Goal: Task Accomplishment & Management: Use online tool/utility

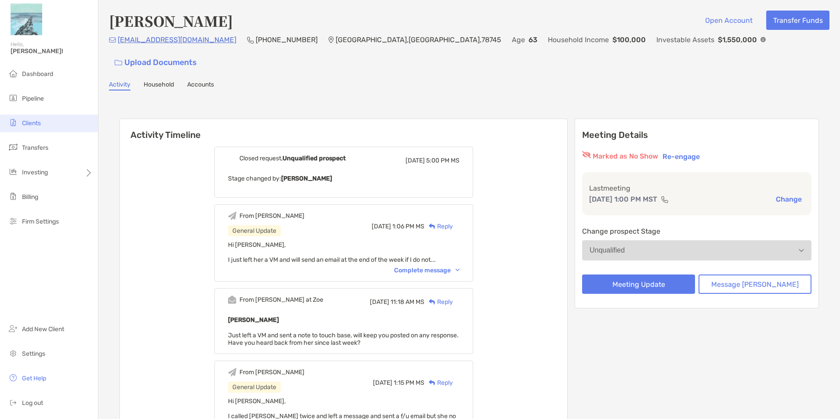
click at [45, 126] on li "Clients" at bounding box center [49, 124] width 98 height 18
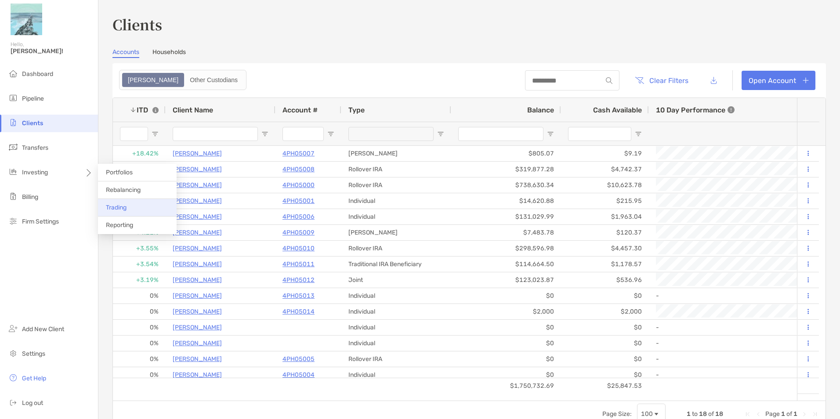
click at [118, 207] on span "Trading" at bounding box center [116, 207] width 21 height 7
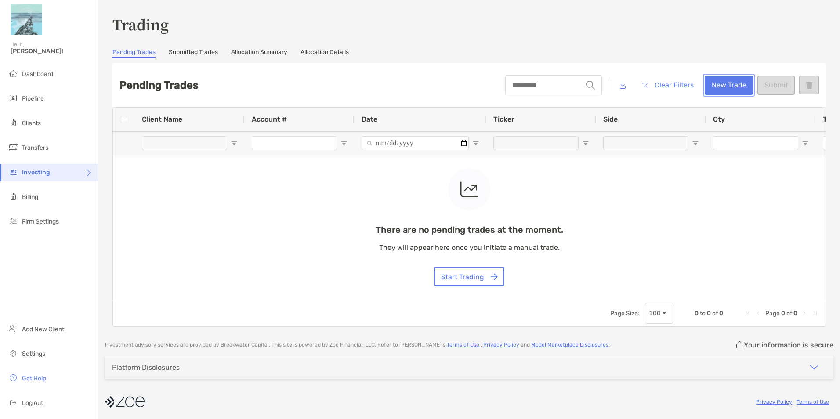
click at [710, 89] on button "New Trade" at bounding box center [728, 85] width 48 height 19
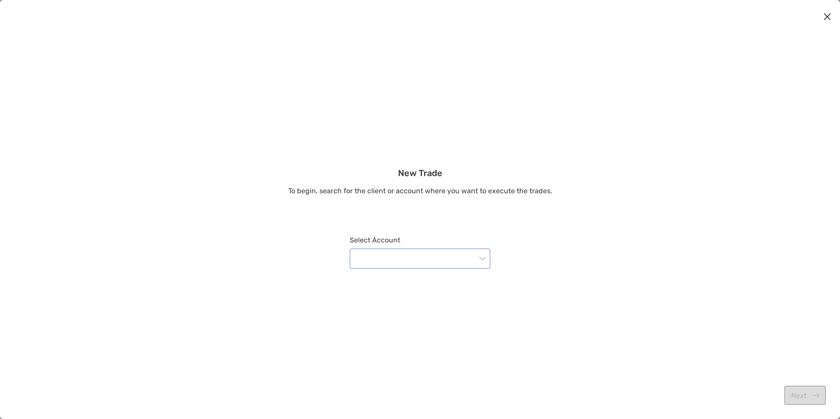
click at [395, 255] on input "modal" at bounding box center [415, 258] width 121 height 19
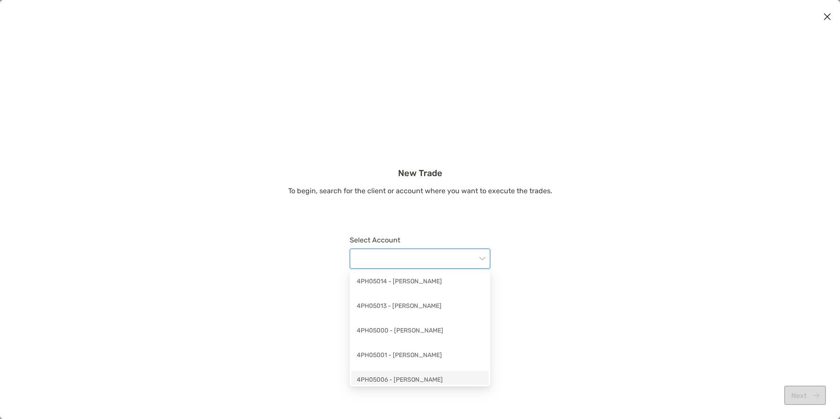
click at [429, 374] on div "4PH05006 - [PERSON_NAME]" at bounding box center [419, 381] width 137 height 20
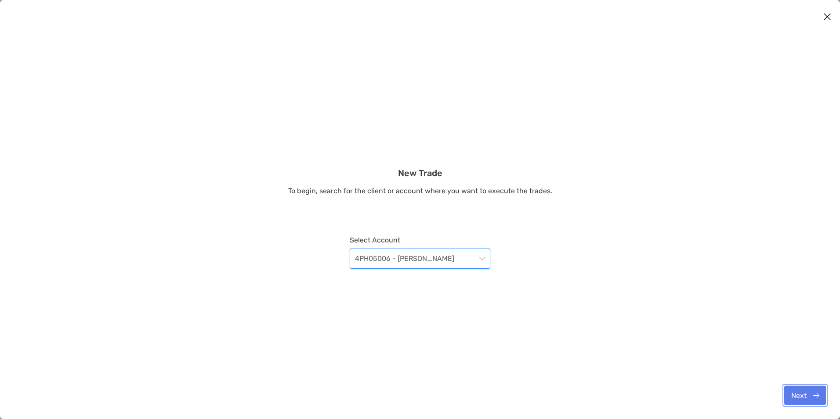
click at [800, 387] on button "Next" at bounding box center [805, 395] width 42 height 19
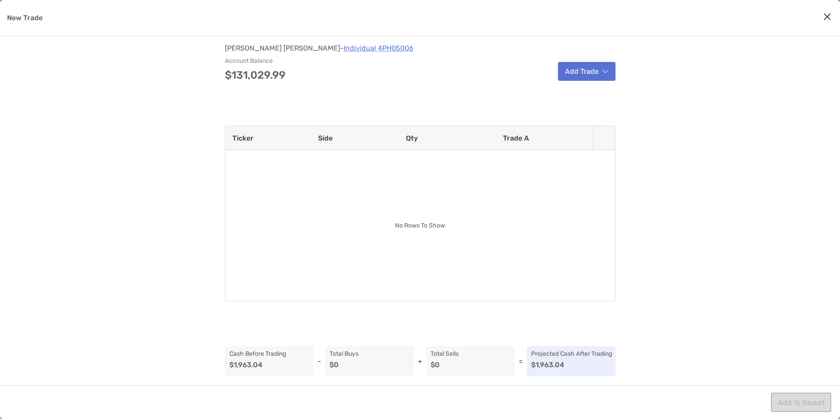
click at [592, 71] on button "Add Trade" at bounding box center [587, 71] width 58 height 19
click at [591, 89] on div "Sell" at bounding box center [611, 94] width 104 height 22
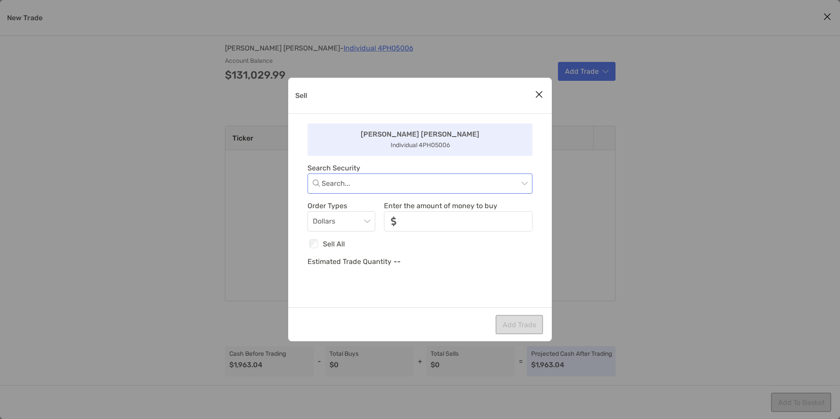
click at [409, 188] on input "Sell" at bounding box center [419, 183] width 197 height 19
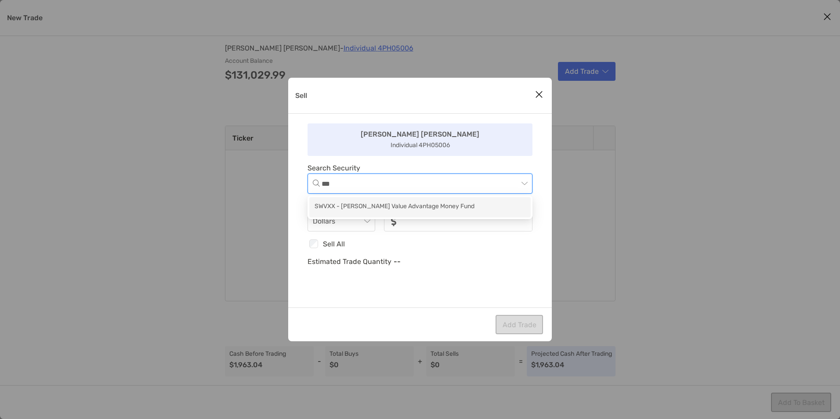
type input "****"
click at [409, 206] on div "SWVXX - [PERSON_NAME] Value Advantage Money Fund" at bounding box center [419, 207] width 211 height 11
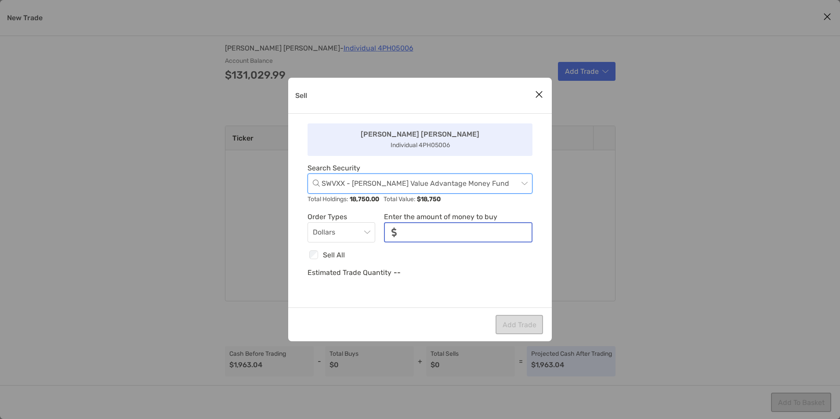
click at [404, 226] on input "noSymbolCurrency" at bounding box center [468, 232] width 128 height 18
type input "*****"
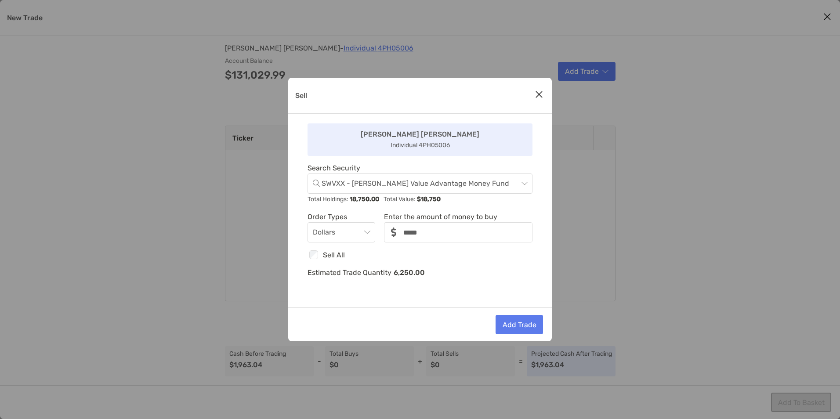
click at [482, 246] on div "[PERSON_NAME] [PERSON_NAME] Individual 4PH05006 Search Security SWVXX - [PERSON…" at bounding box center [419, 211] width 263 height 194
click at [526, 321] on button "Add Trade" at bounding box center [518, 324] width 47 height 19
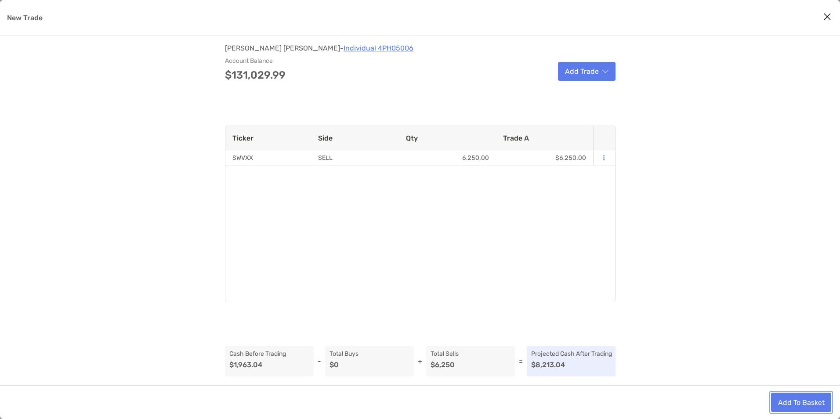
click at [797, 402] on button "Add To Basket" at bounding box center [801, 402] width 60 height 19
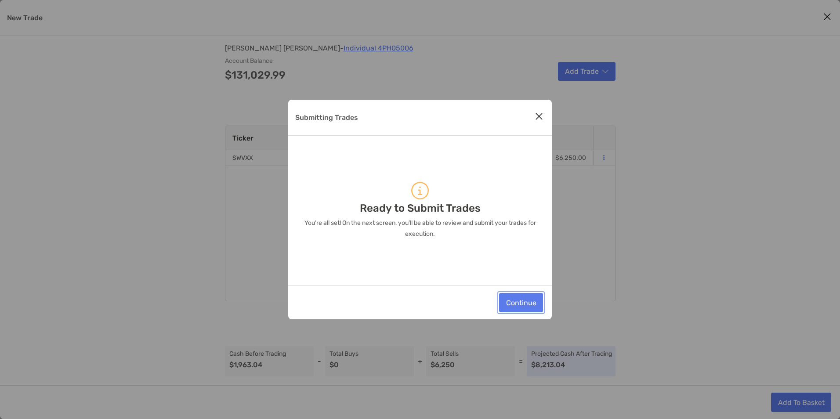
click at [529, 305] on button "Continue" at bounding box center [521, 302] width 44 height 19
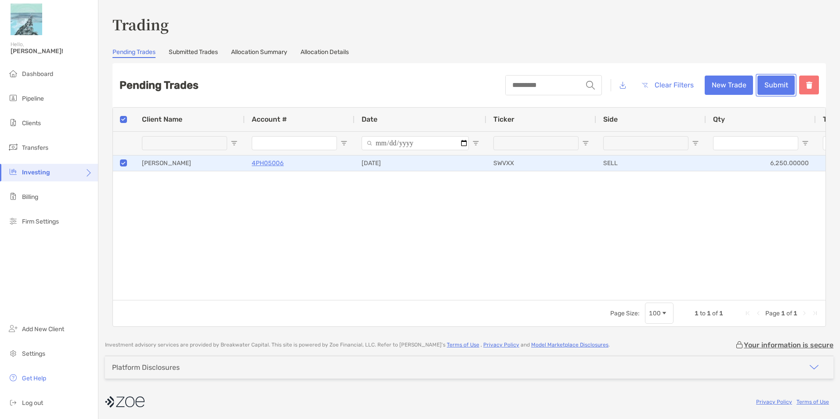
click at [771, 85] on button "Submit" at bounding box center [775, 85] width 37 height 19
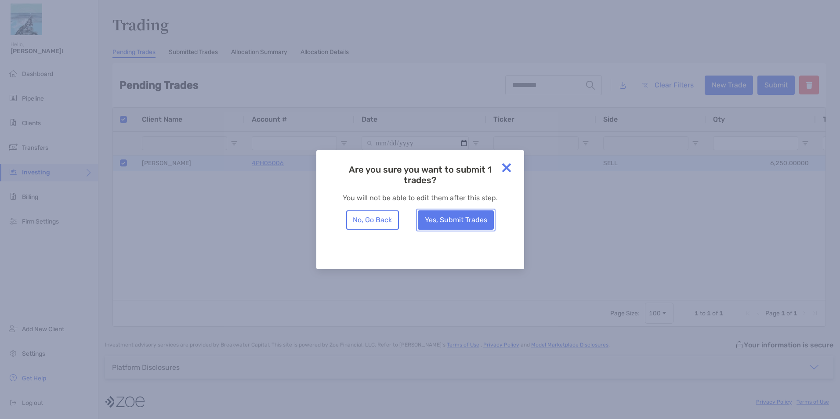
click at [452, 216] on button "Yes, Submit Trades" at bounding box center [456, 219] width 76 height 19
